Goal: Task Accomplishment & Management: Use online tool/utility

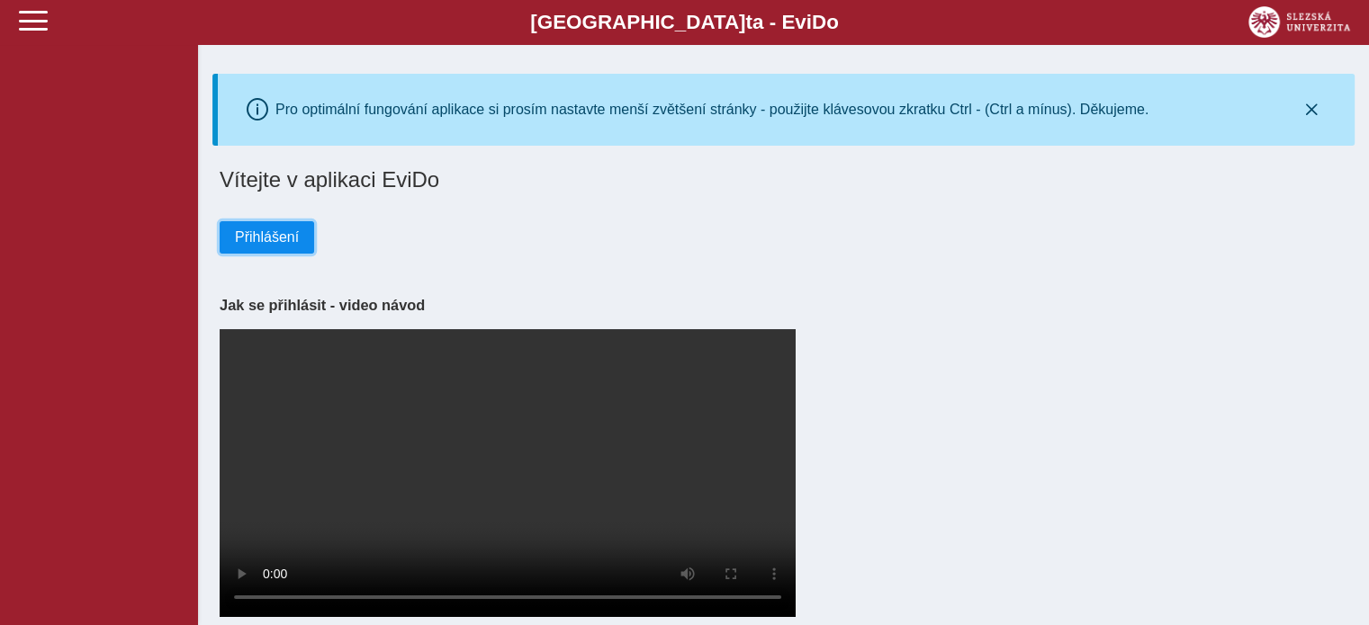
click at [271, 234] on span "Přihlášení" at bounding box center [267, 237] width 64 height 16
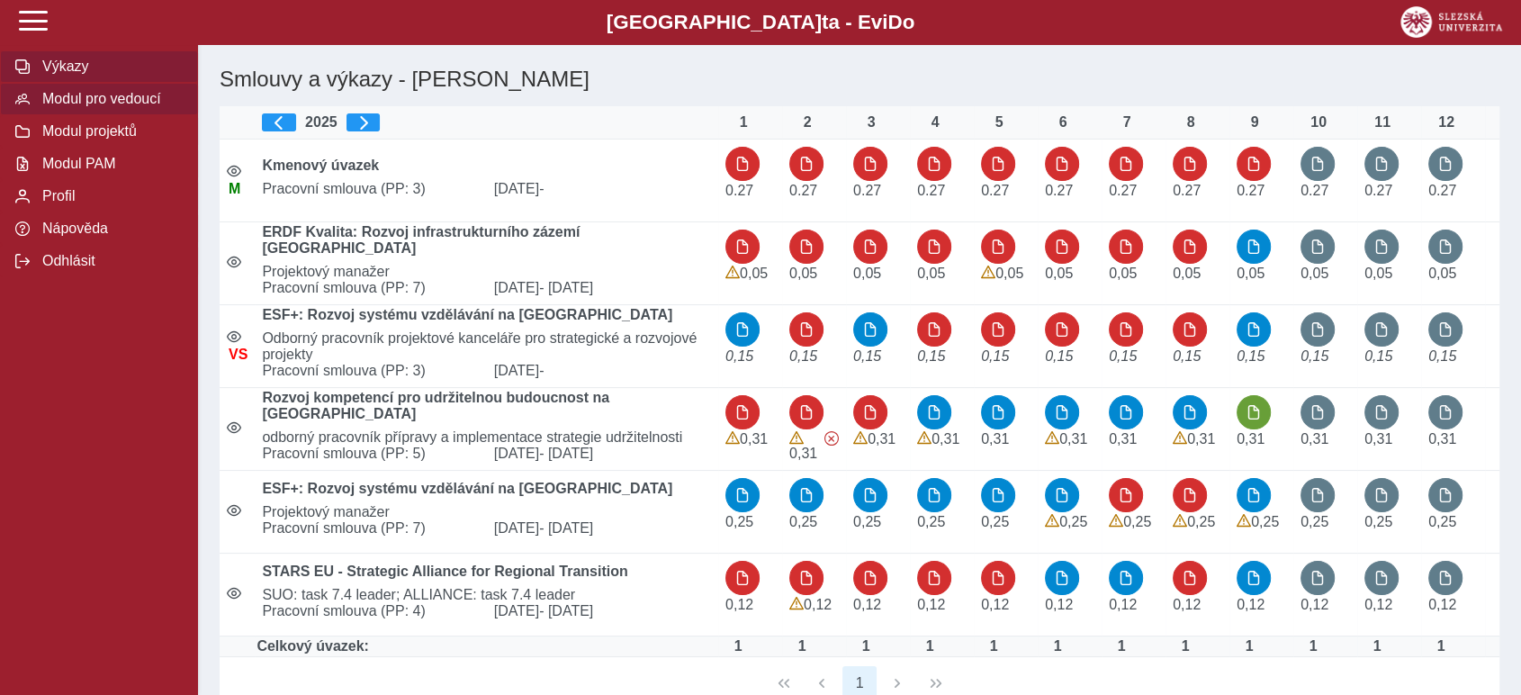
click at [92, 107] on span "Modul pro vedoucí" at bounding box center [110, 99] width 146 height 16
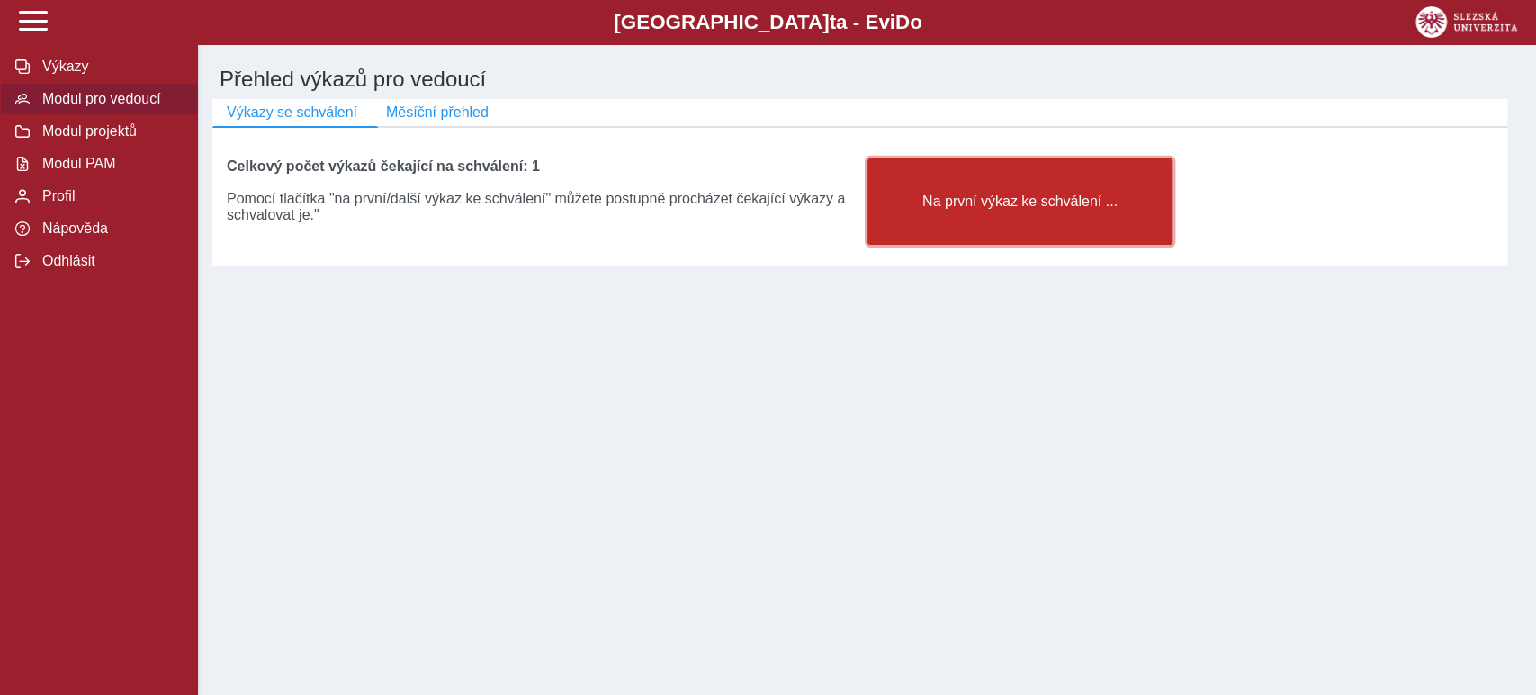
click at [1041, 210] on span "Na první výkaz ke schválení ..." at bounding box center [1020, 201] width 275 height 16
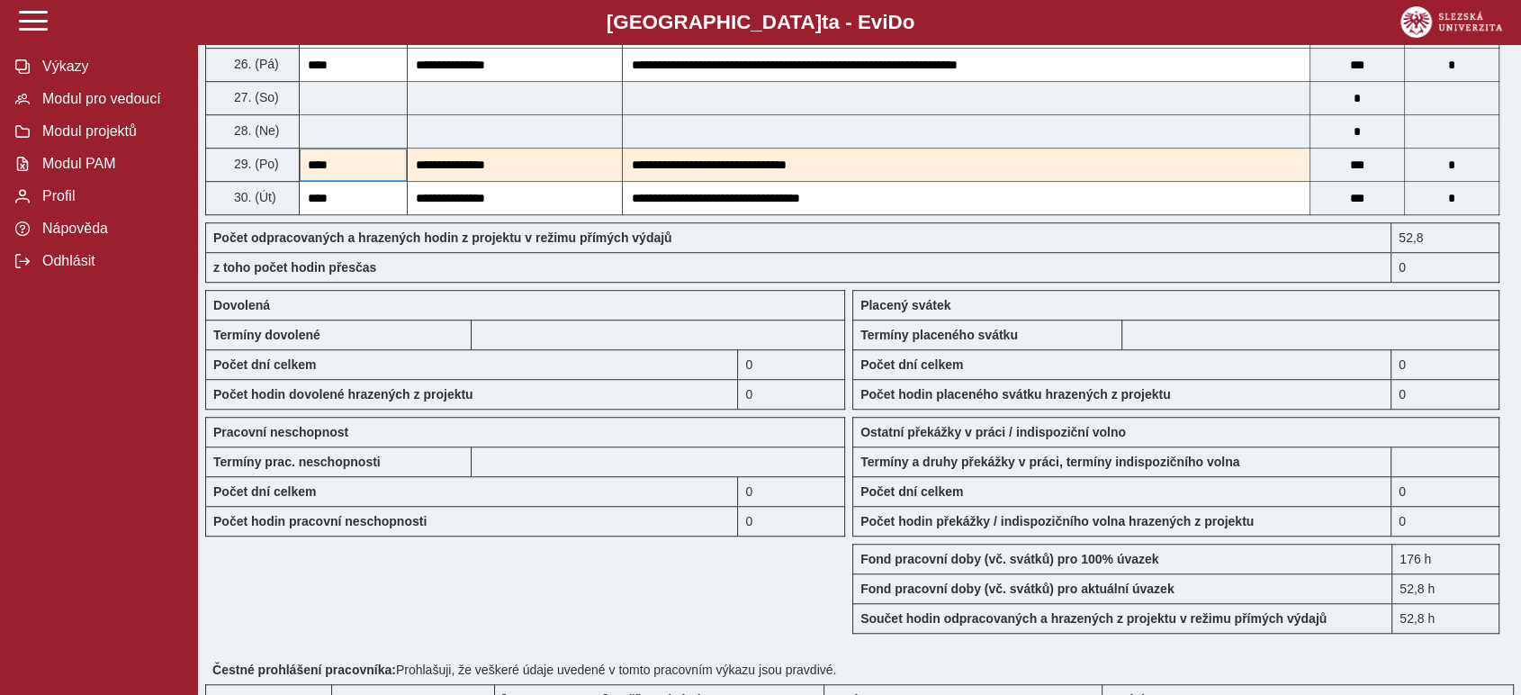
scroll to position [1399, 0]
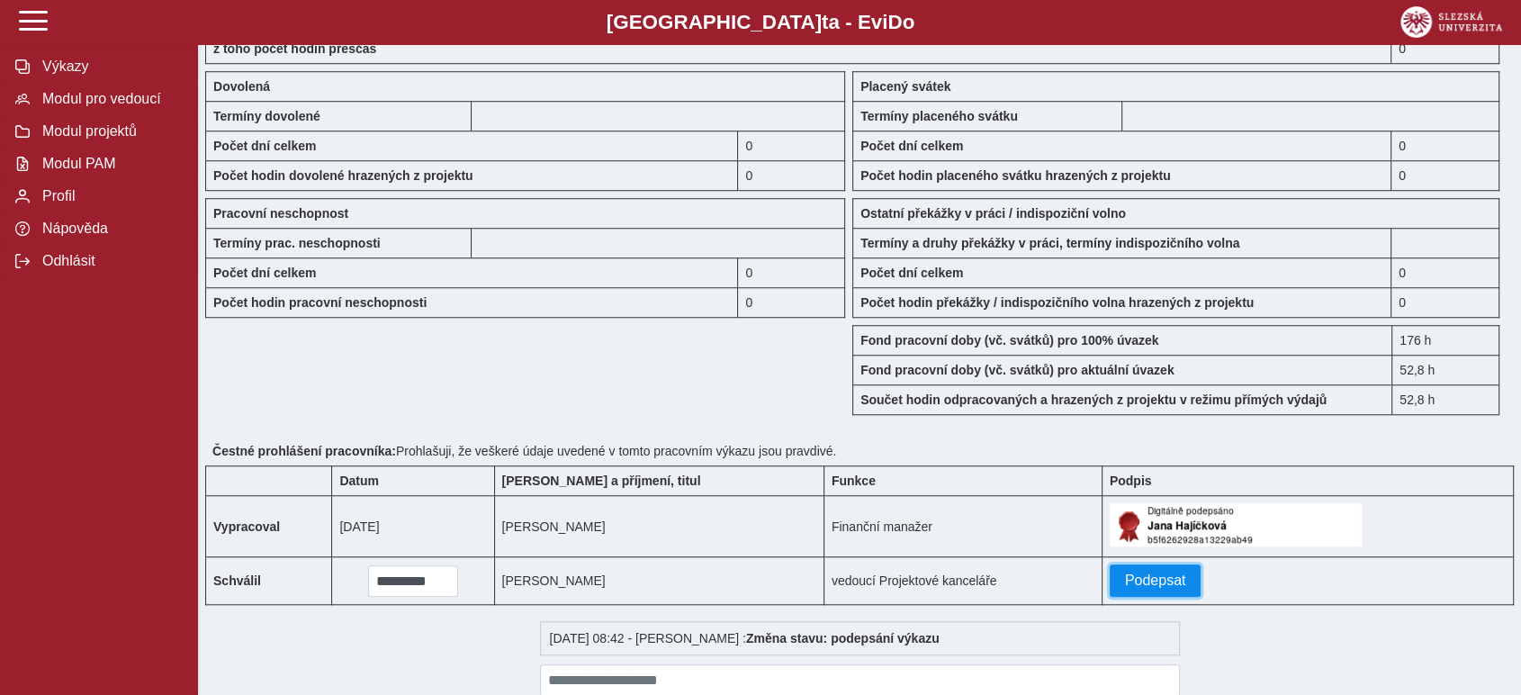
click at [1129, 573] on span "Podepsat" at bounding box center [1155, 580] width 61 height 16
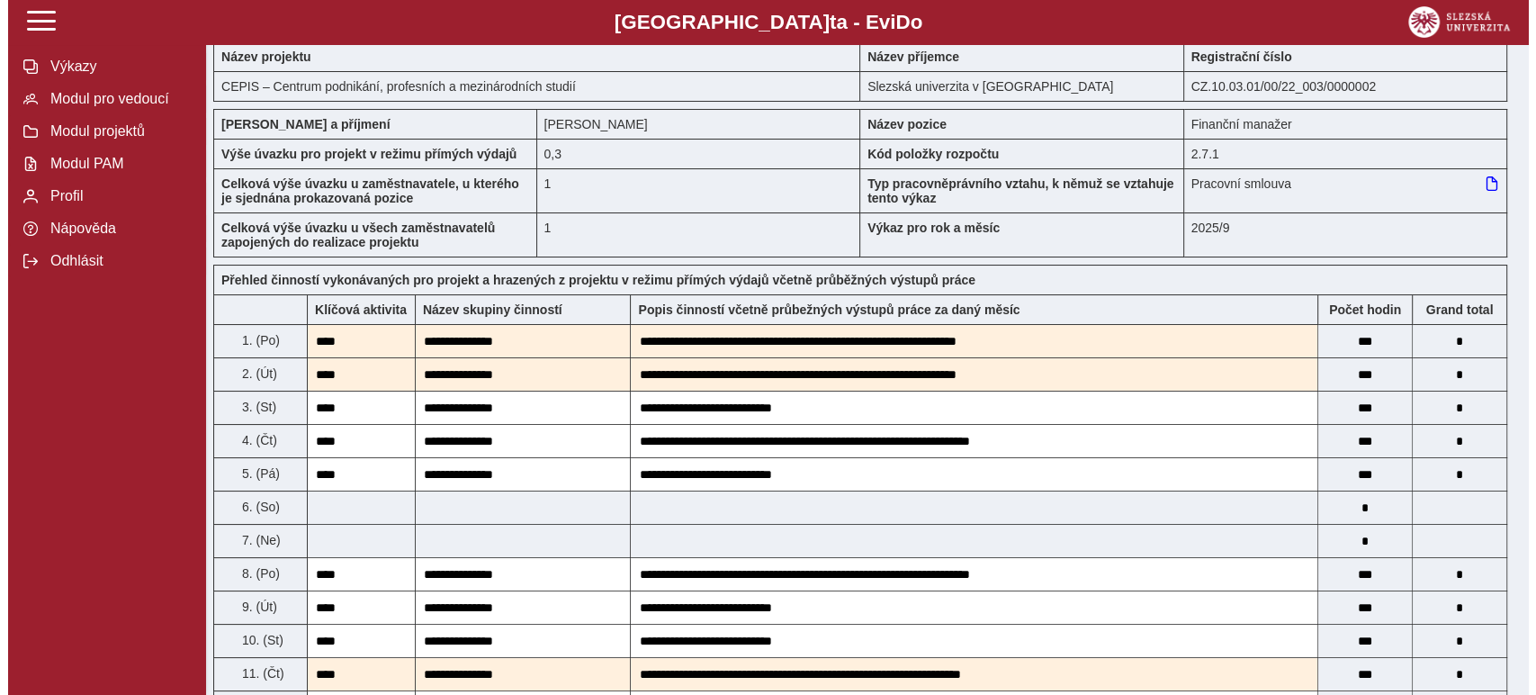
scroll to position [0, 0]
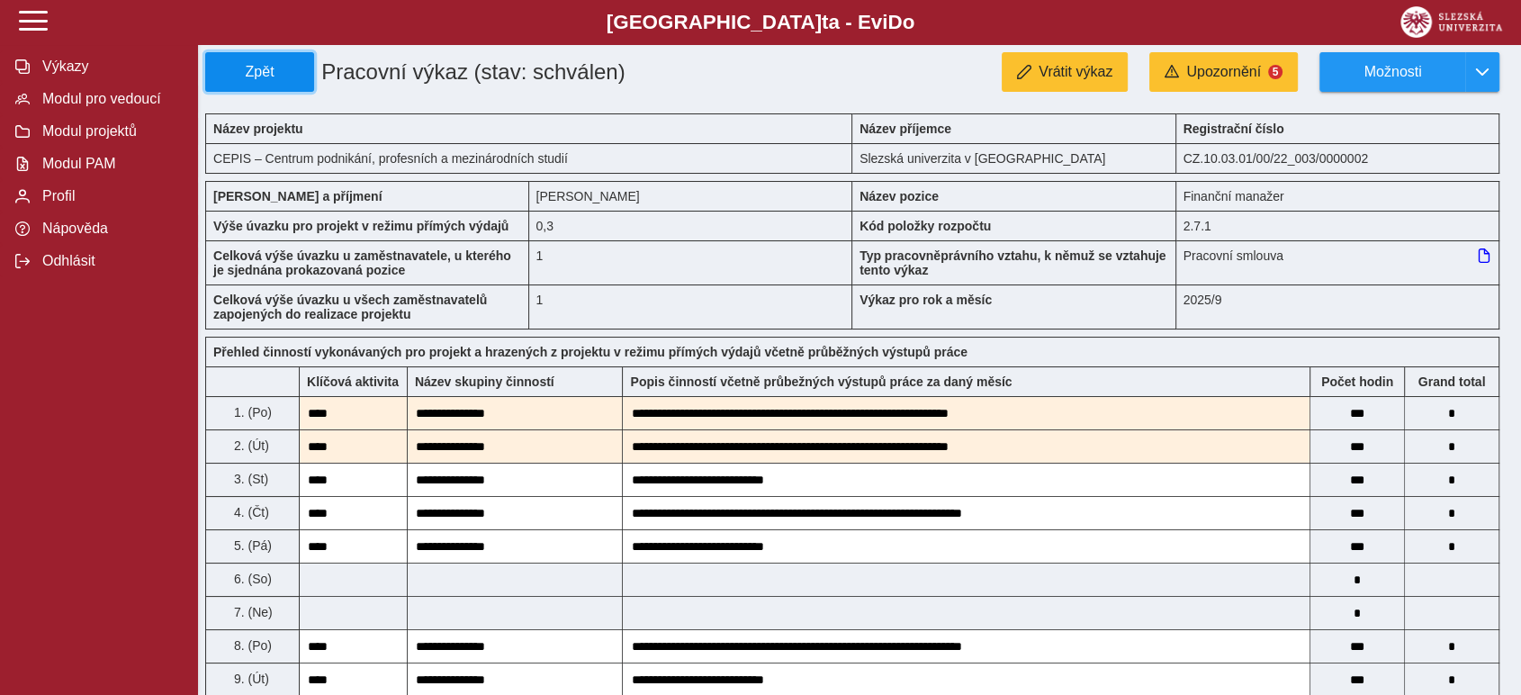
click at [259, 67] on span "Zpět" at bounding box center [259, 72] width 93 height 16
